Goal: Task Accomplishment & Management: Use online tool/utility

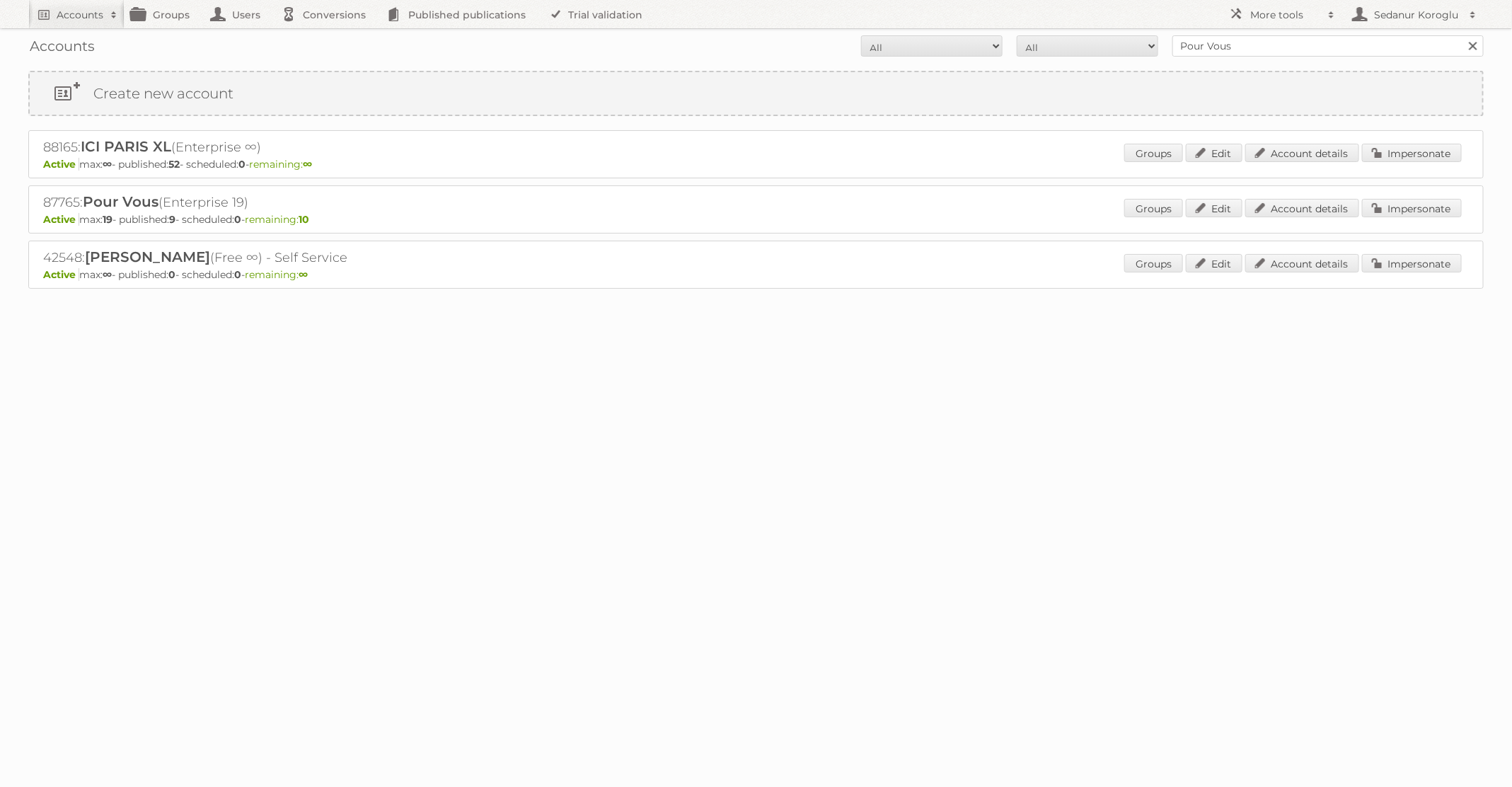
click at [1148, 32] on div "Accounts All Active Expired Pending All Paid Trials Self service Pour Vous Sear…" at bounding box center [756, 46] width 1455 height 35
type input "dm drogerie"
click at [1462, 35] on input "Search" at bounding box center [1473, 46] width 22 height 22
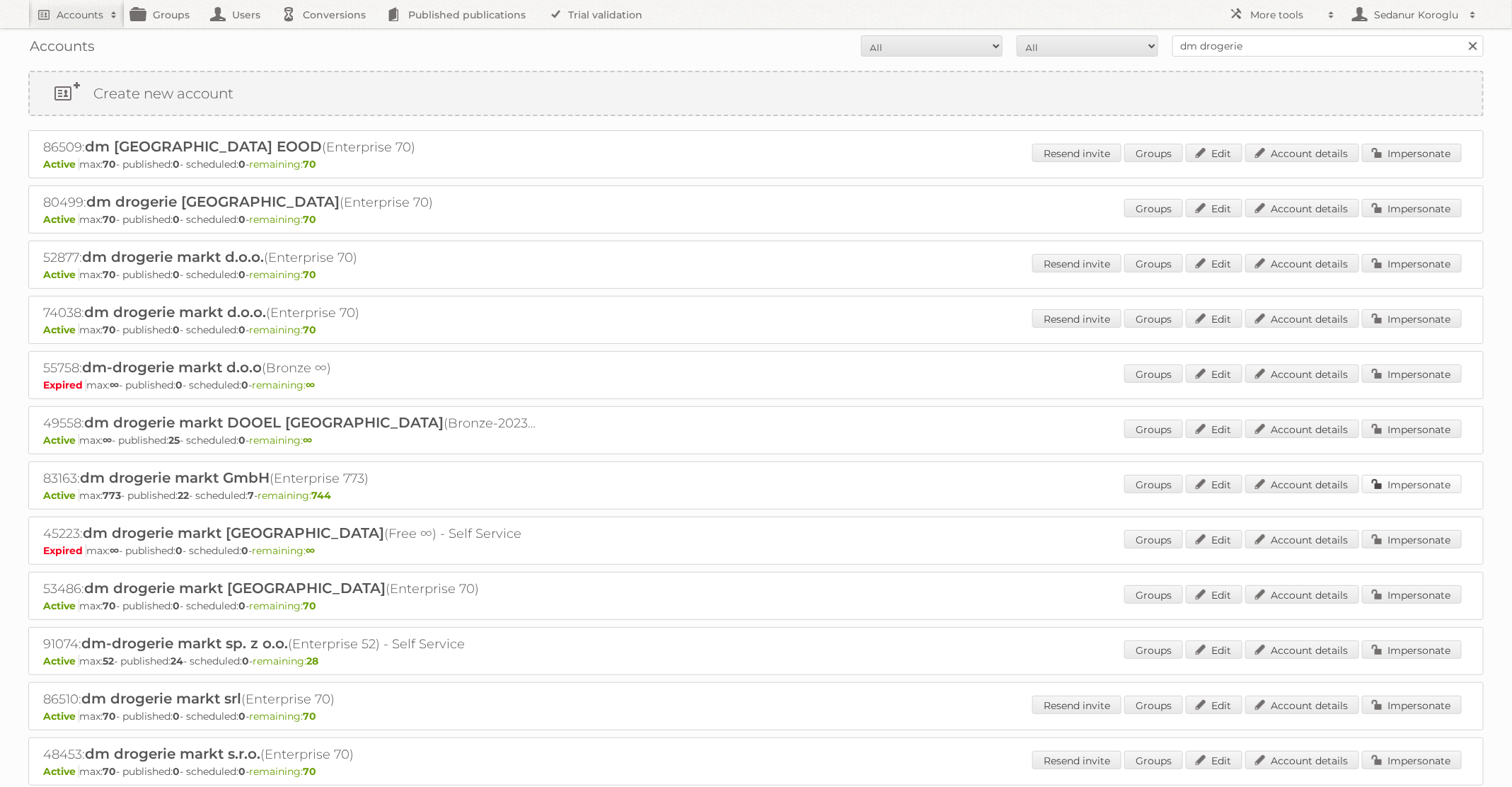
click at [1410, 480] on link "Impersonate" at bounding box center [1412, 484] width 100 height 18
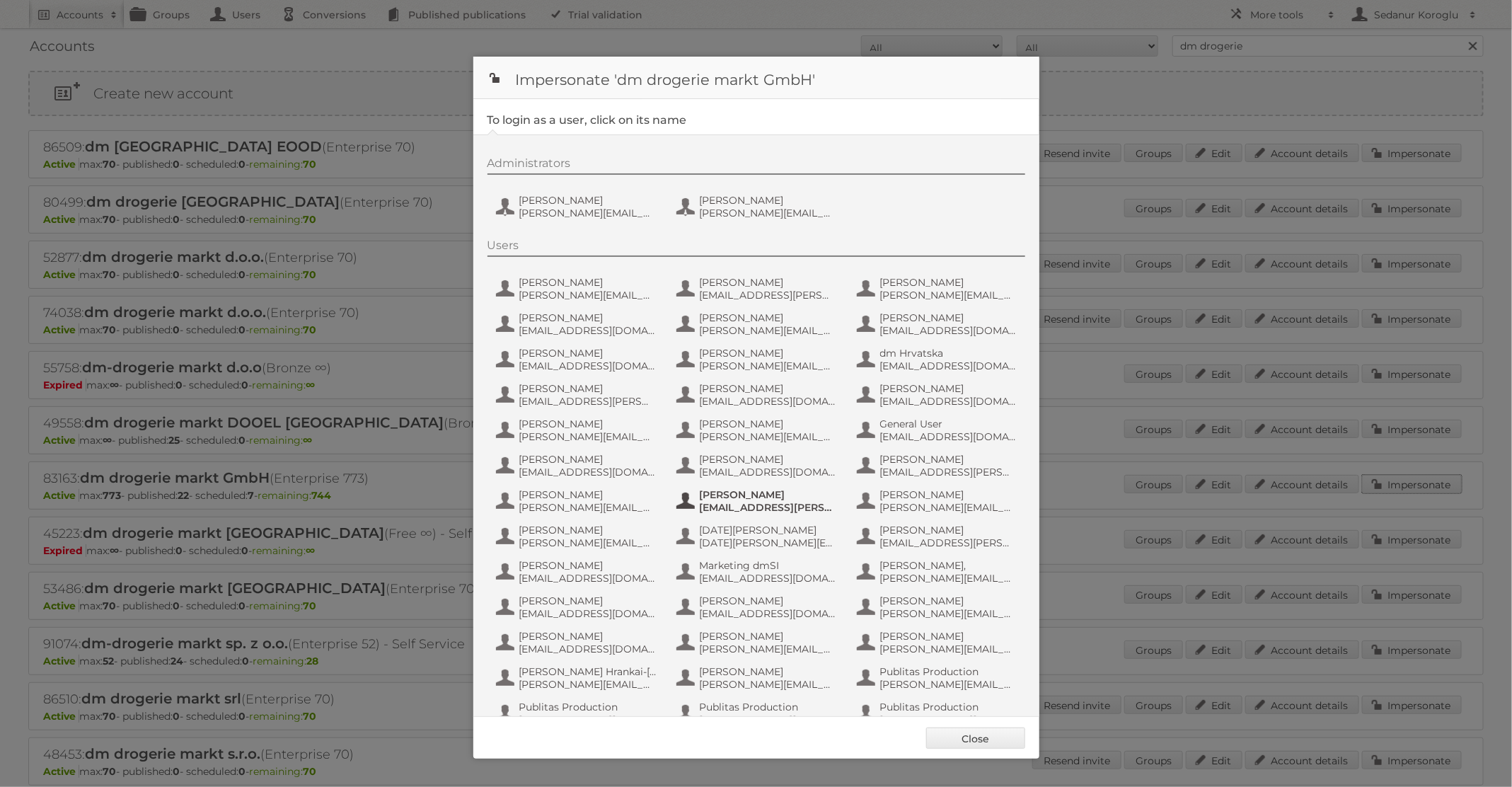
scroll to position [134, 0]
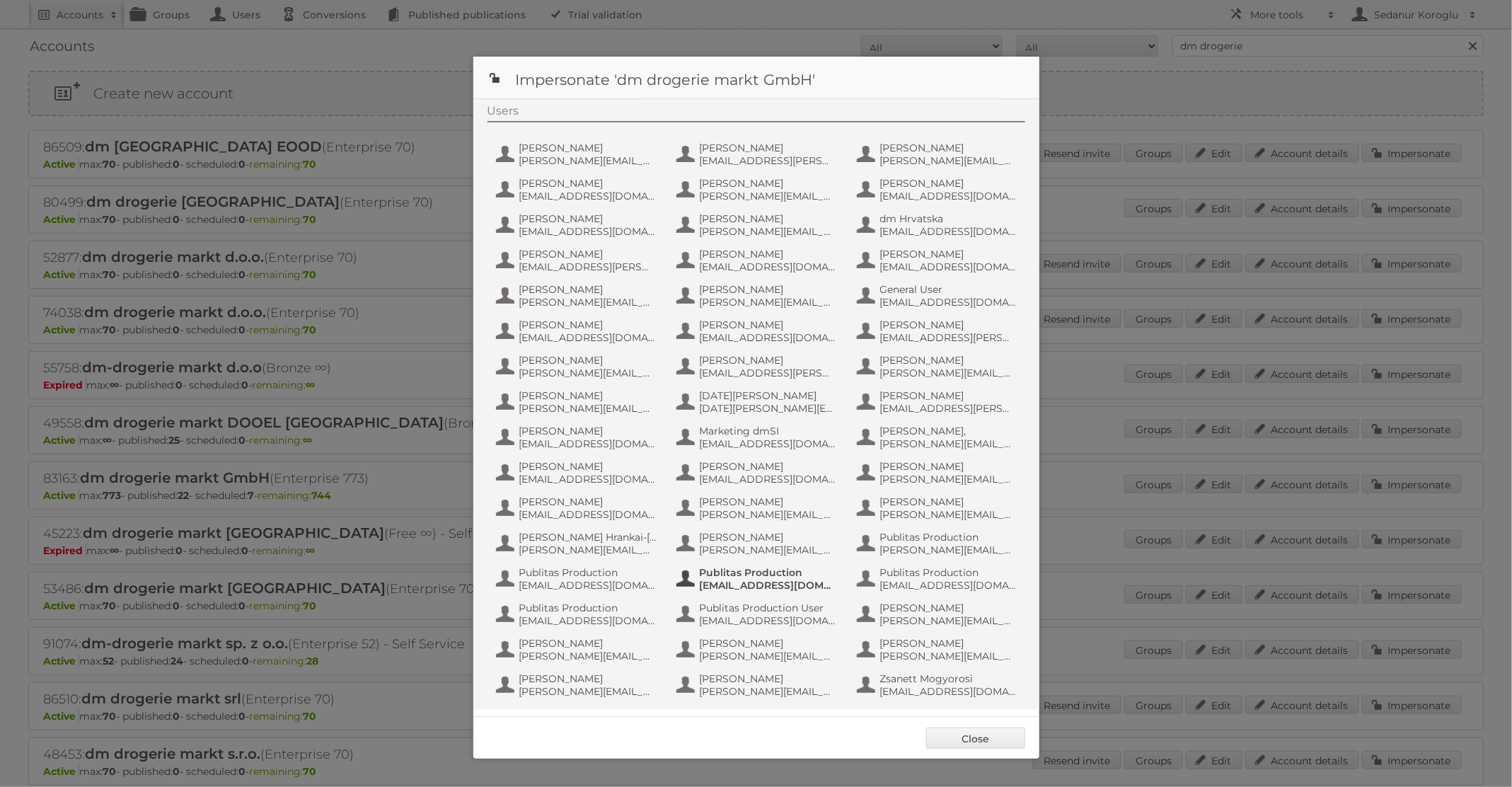
click at [754, 588] on span "[EMAIL_ADDRESS][DOMAIN_NAME]" at bounding box center [768, 585] width 138 height 13
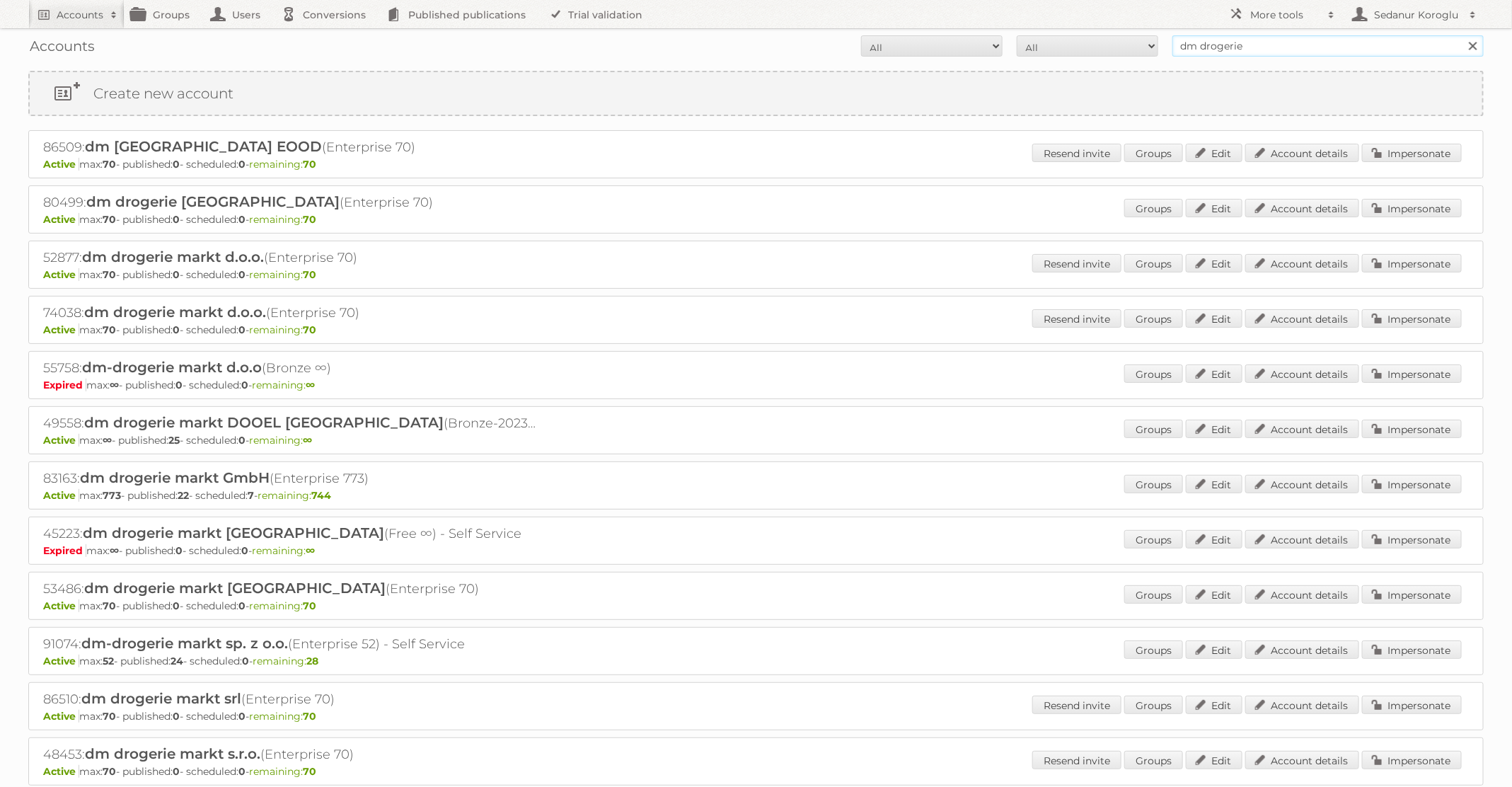
drag, startPoint x: 1258, startPoint y: 54, endPoint x: 1084, endPoint y: 53, distance: 174.0
click at [1084, 53] on form "All Active Expired Pending All Paid Trials Self service dm drogerie Search" at bounding box center [756, 46] width 1455 height 22
type input "d"
type input "Kruidvat"
click at [1462, 35] on input "Search" at bounding box center [1473, 46] width 22 height 22
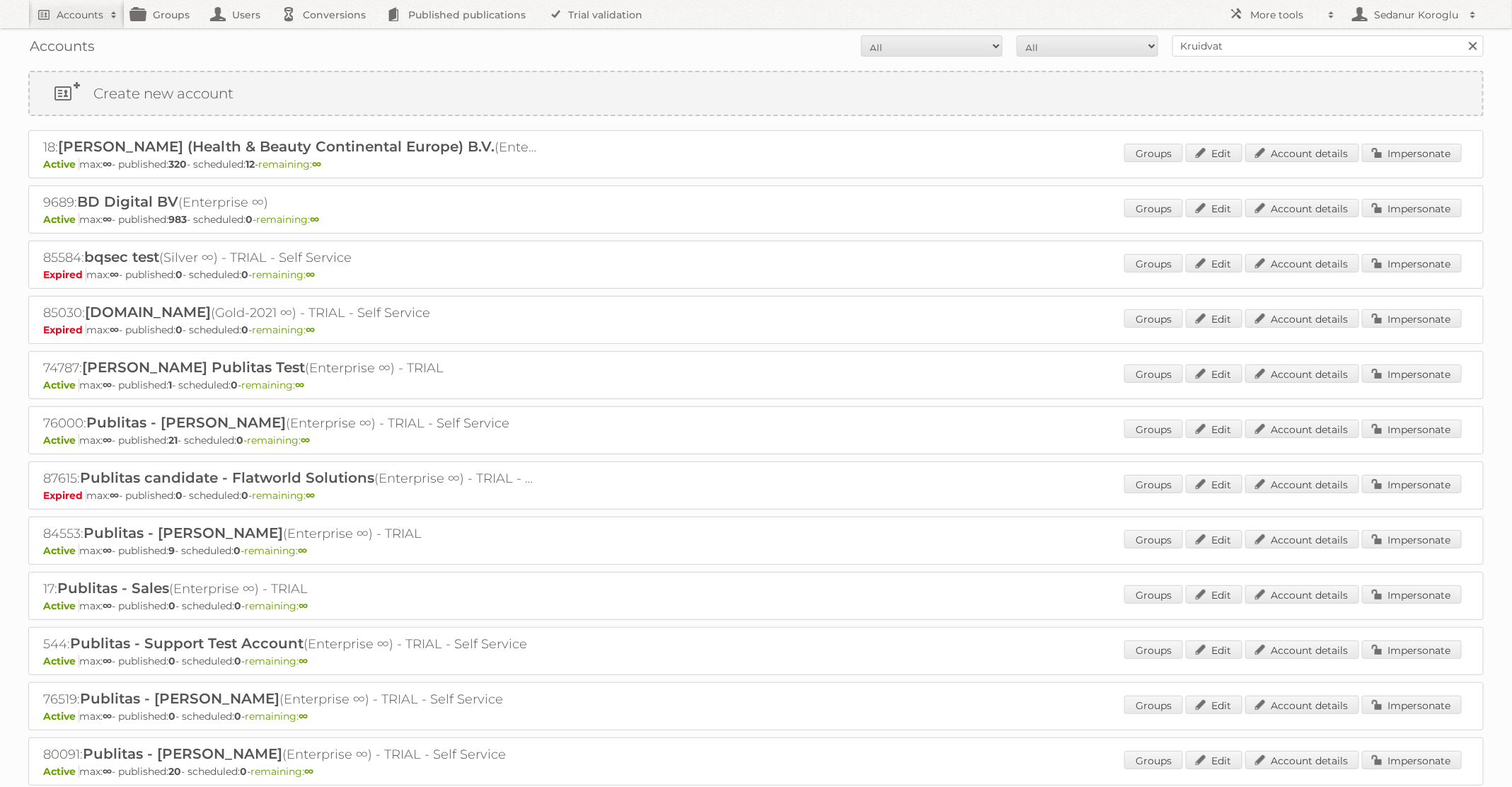
click at [1416, 137] on div "18: [PERSON_NAME] (Health & Beauty Continental Europe) B.V. (Enterprise ∞) Acti…" at bounding box center [756, 154] width 1455 height 48
click at [1422, 152] on link "Impersonate" at bounding box center [1412, 153] width 100 height 18
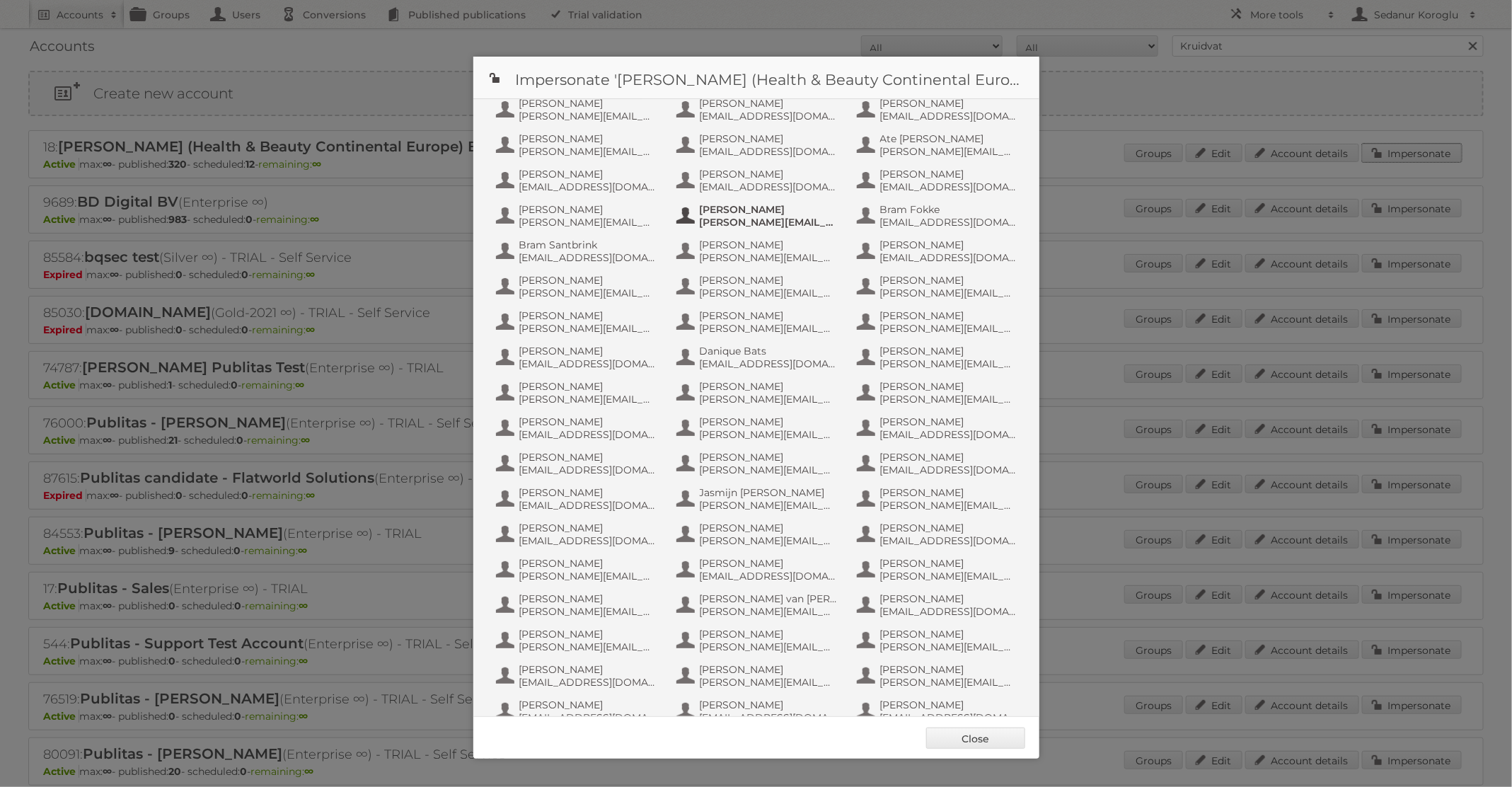
scroll to position [630, 0]
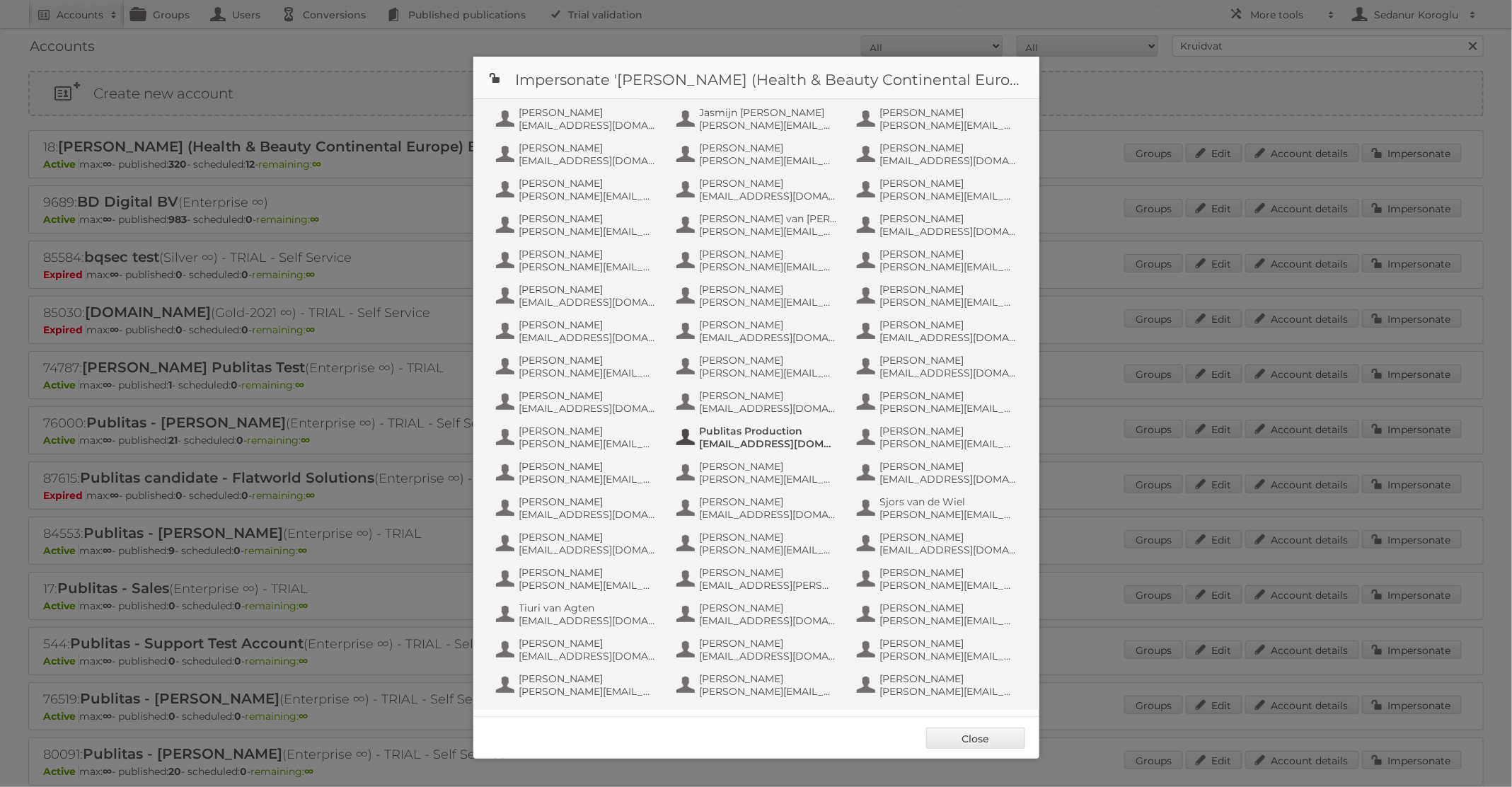
click at [774, 438] on span "[EMAIL_ADDRESS][DOMAIN_NAME]" at bounding box center [768, 443] width 138 height 13
